Goal: Information Seeking & Learning: Learn about a topic

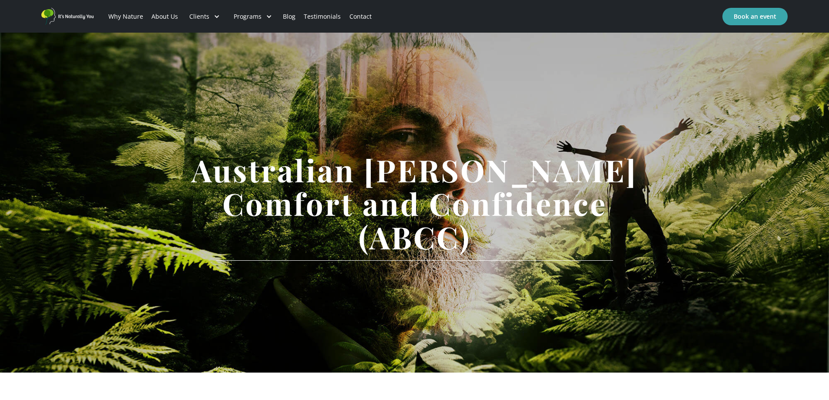
scroll to position [254, 0]
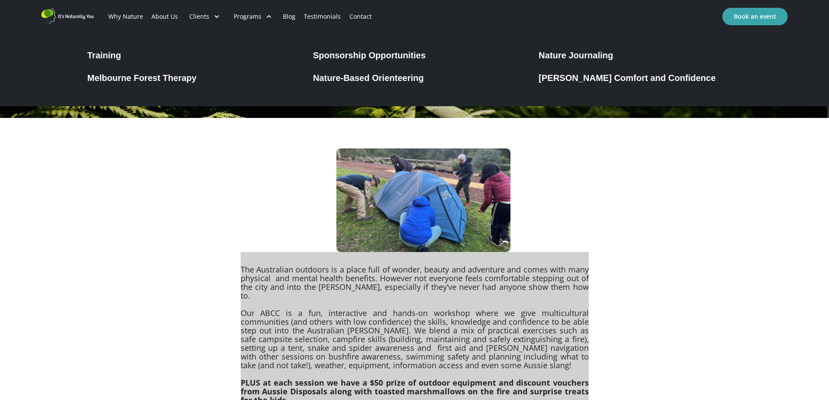
click at [113, 53] on div "Training" at bounding box center [104, 55] width 34 height 10
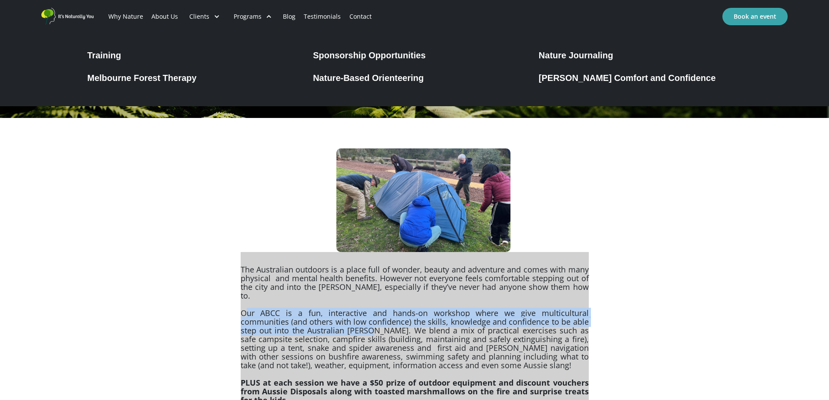
drag, startPoint x: 248, startPoint y: 302, endPoint x: 369, endPoint y: 323, distance: 122.7
click at [369, 323] on p "The Australian outdoors is a place full of wonder, beauty and adventure and com…" at bounding box center [415, 384] width 348 height 265
click at [369, 324] on p "The Australian outdoors is a place full of wonder, beauty and adventure and com…" at bounding box center [415, 384] width 348 height 265
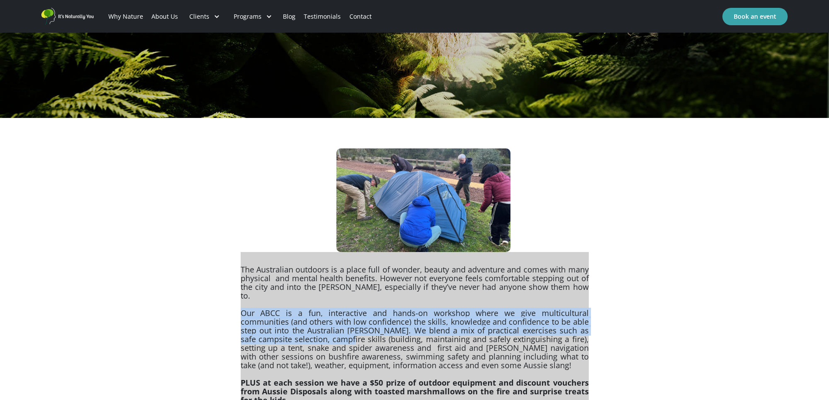
drag, startPoint x: 241, startPoint y: 307, endPoint x: 326, endPoint y: 334, distance: 89.3
click at [326, 334] on p "The Australian outdoors is a place full of wonder, beauty and adventure and com…" at bounding box center [415, 384] width 348 height 265
copy p "Our ABCC is a fun, interactive and hands-on workshop where we give multicultura…"
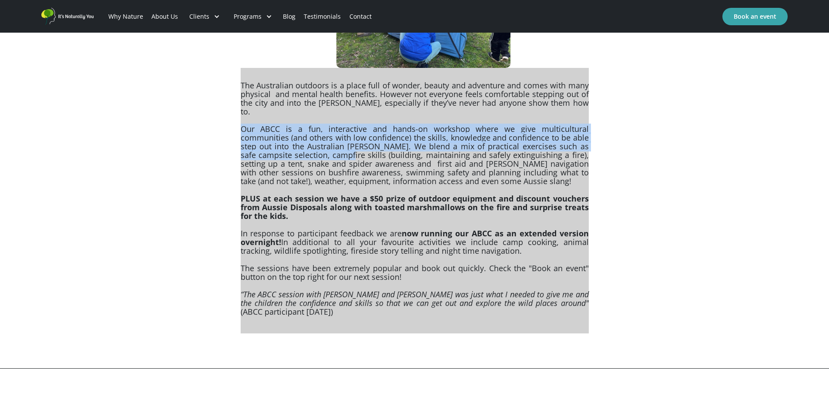
scroll to position [602, 0]
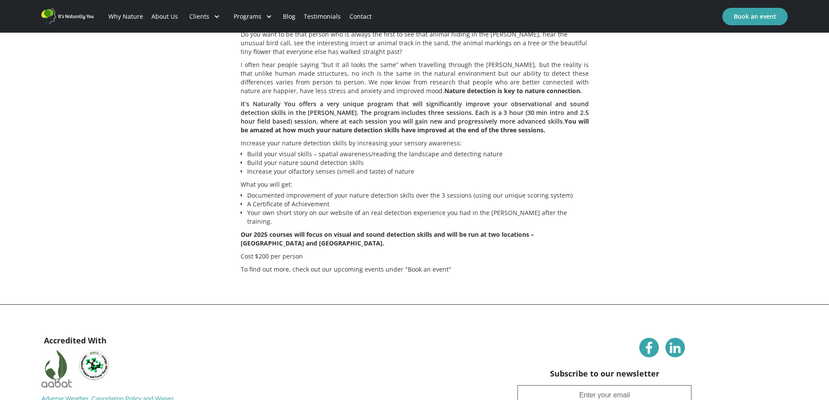
scroll to position [558, 0]
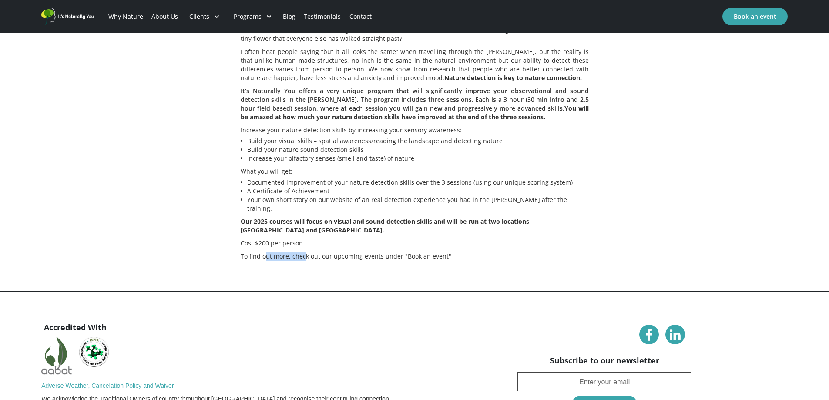
drag, startPoint x: 300, startPoint y: 242, endPoint x: 265, endPoint y: 241, distance: 35.3
click at [265, 241] on div "Nature detection skills Do you want to be that person who is always the first t…" at bounding box center [415, 62] width 348 height 406
click at [256, 239] on p "Cost $200 per person" at bounding box center [415, 243] width 348 height 9
click at [599, 140] on div "New 2025 courses Nature detection skills Do you want to be that person who is a…" at bounding box center [414, 52] width 829 height 477
